Goal: Complete application form

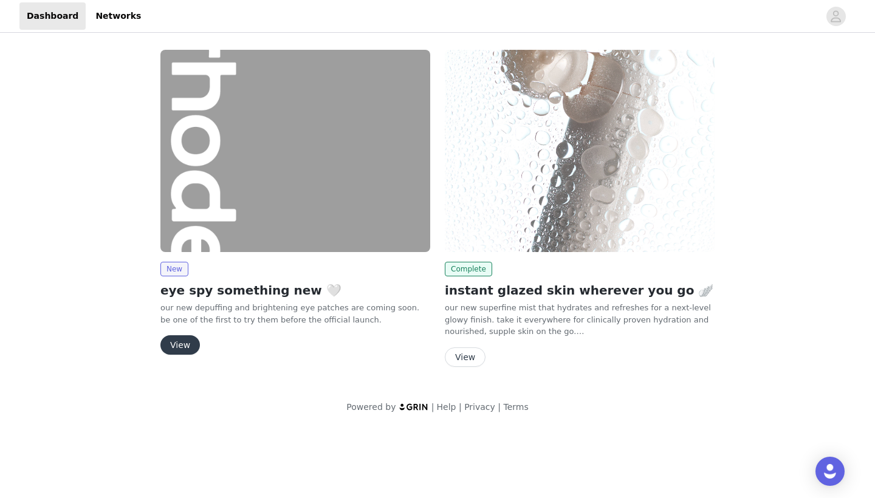
click at [178, 350] on button "View" at bounding box center [180, 345] width 40 height 19
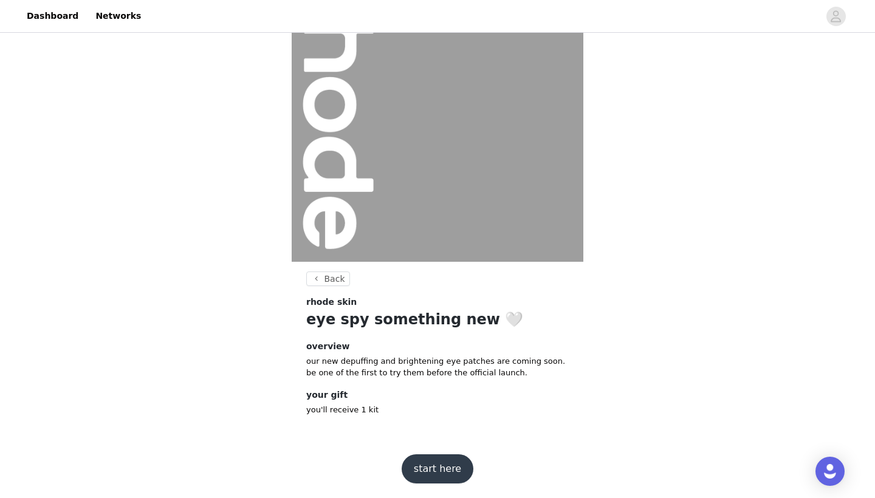
scroll to position [65, 0]
click at [442, 462] on button "start here" at bounding box center [438, 469] width 72 height 29
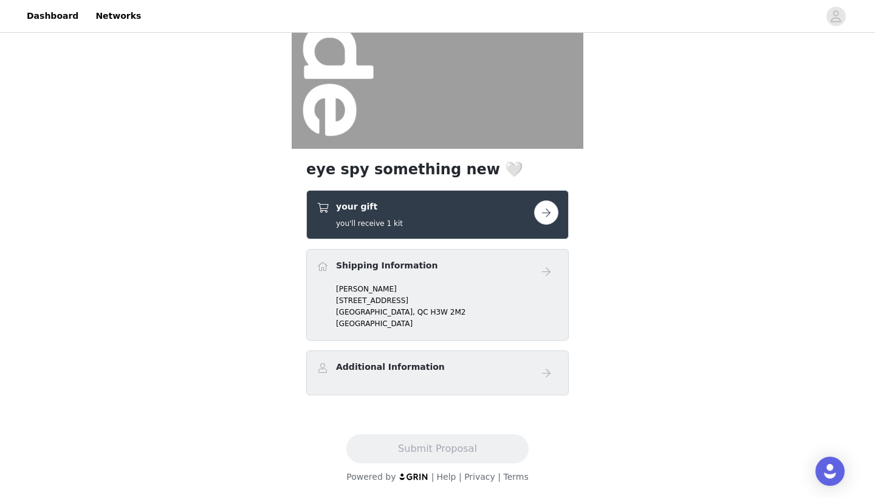
scroll to position [179, 0]
click at [548, 210] on button "button" at bounding box center [546, 213] width 24 height 24
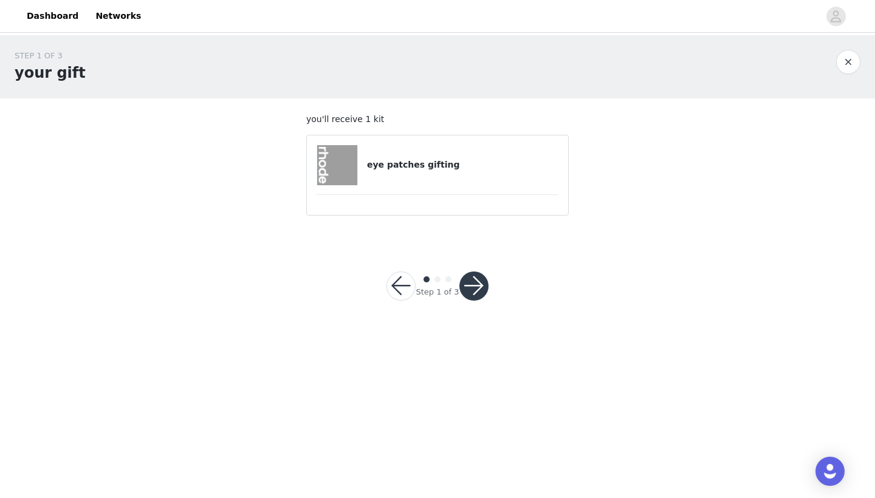
click at [477, 286] on button "button" at bounding box center [474, 286] width 29 height 29
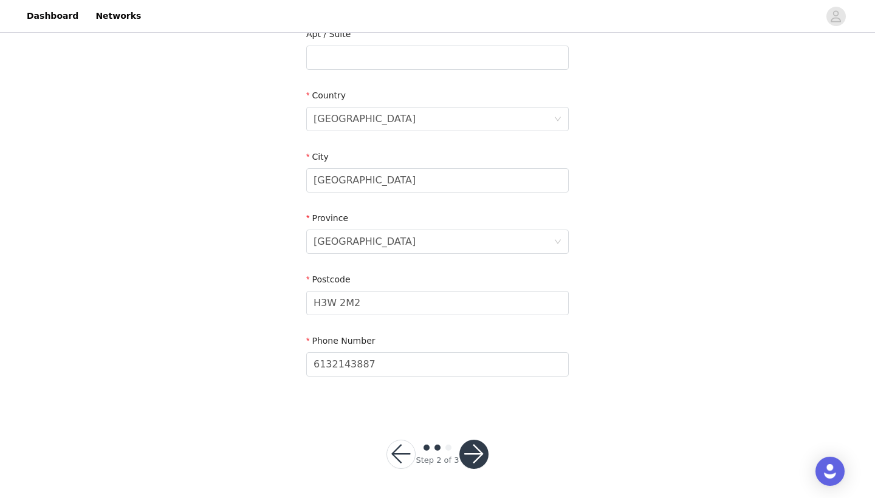
scroll to position [330, 0]
click at [478, 451] on button "button" at bounding box center [474, 455] width 29 height 29
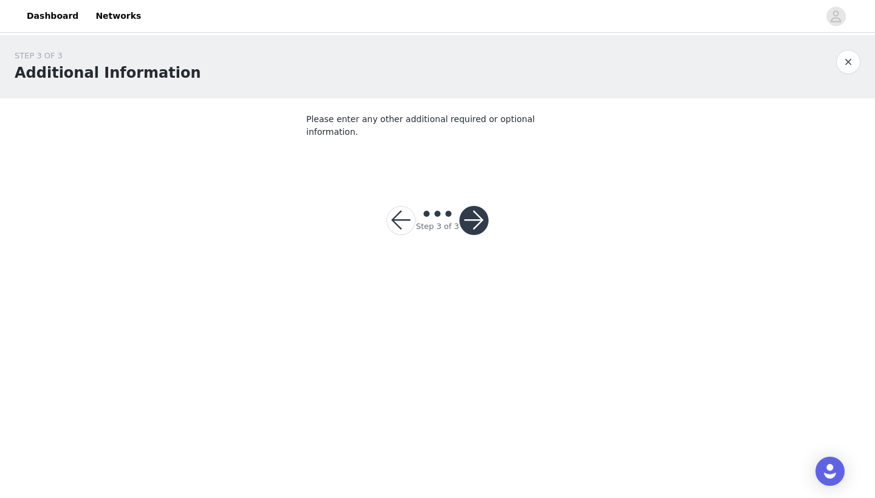
click at [477, 208] on button "button" at bounding box center [474, 220] width 29 height 29
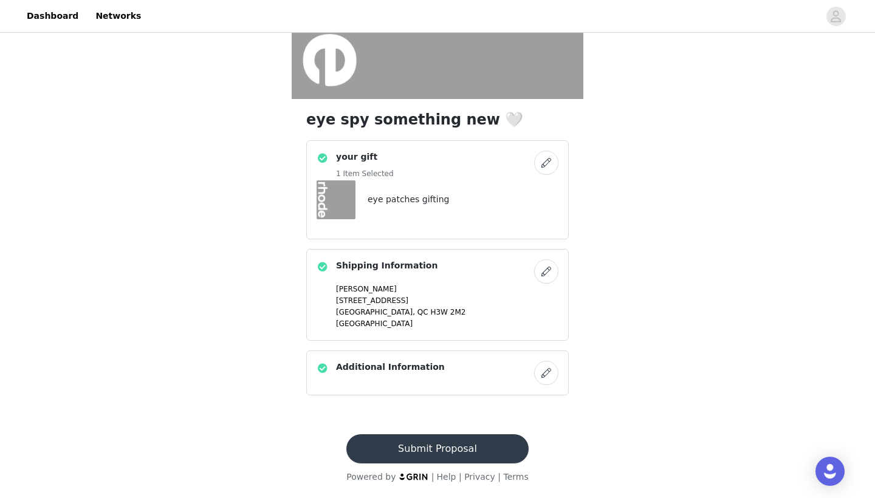
scroll to position [229, 0]
click at [486, 448] on button "Submit Proposal" at bounding box center [437, 449] width 182 height 29
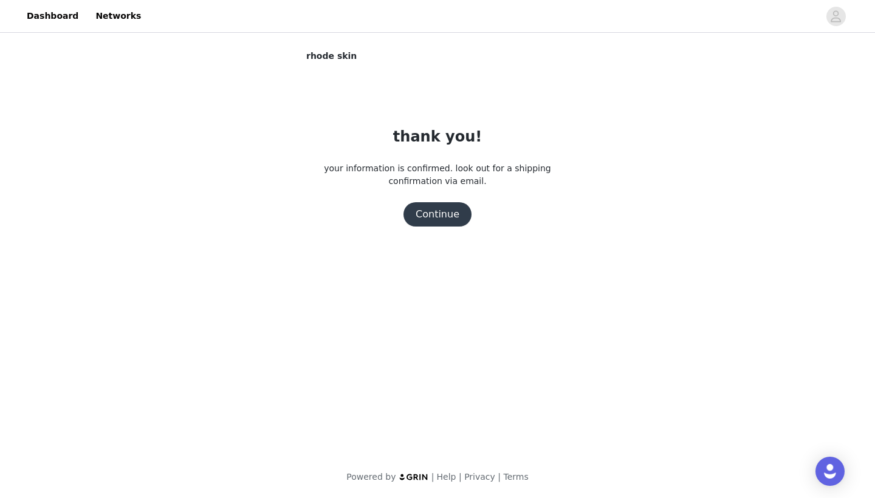
click at [439, 218] on button "Continue" at bounding box center [438, 214] width 68 height 24
